Goal: Information Seeking & Learning: Understand process/instructions

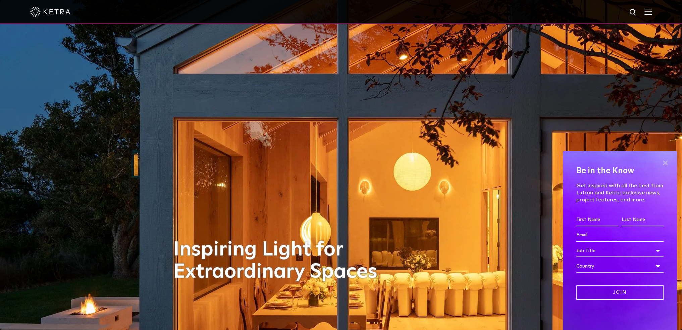
click at [663, 161] on span at bounding box center [665, 163] width 10 height 10
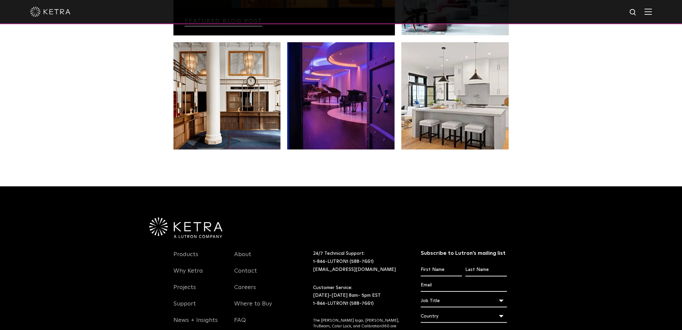
scroll to position [1409, 0]
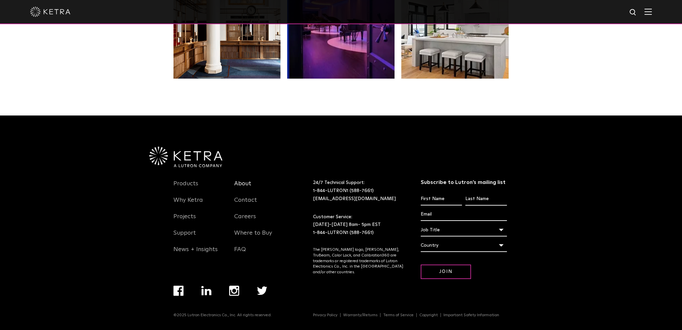
click at [242, 182] on link "About" at bounding box center [242, 187] width 17 height 15
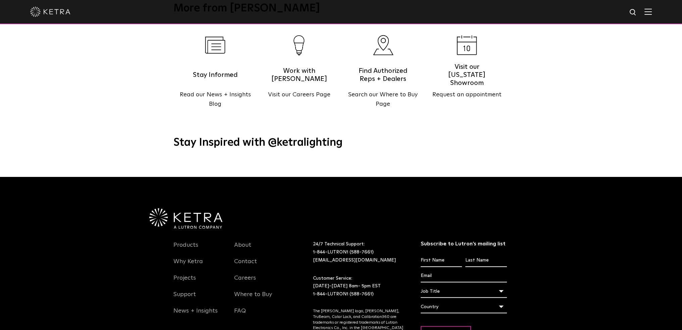
scroll to position [763, 0]
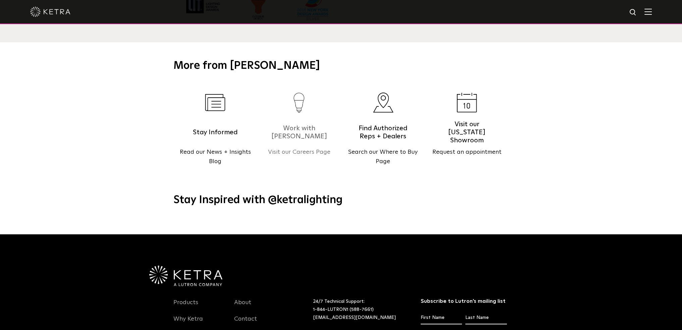
click at [305, 111] on link "Work with Ketra Visit our Careers Page" at bounding box center [299, 130] width 84 height 94
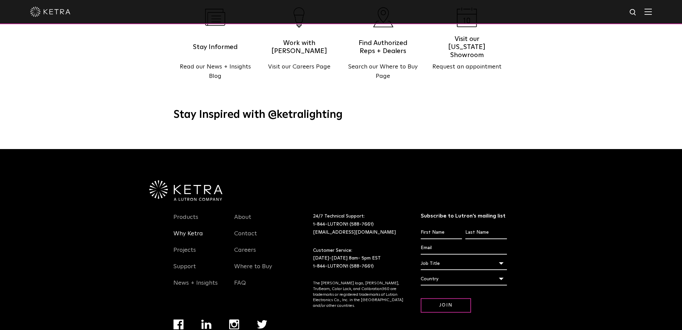
click at [189, 230] on link "Why Ketra" at bounding box center [188, 237] width 30 height 15
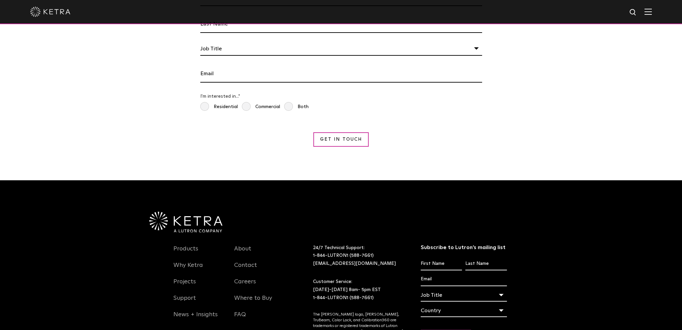
scroll to position [1262, 0]
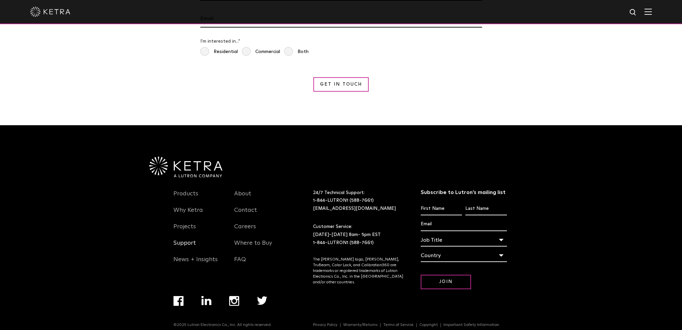
click at [189, 239] on link "Support" at bounding box center [184, 246] width 22 height 15
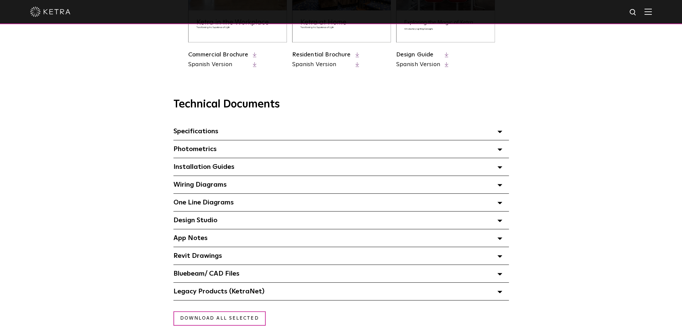
scroll to position [335, 0]
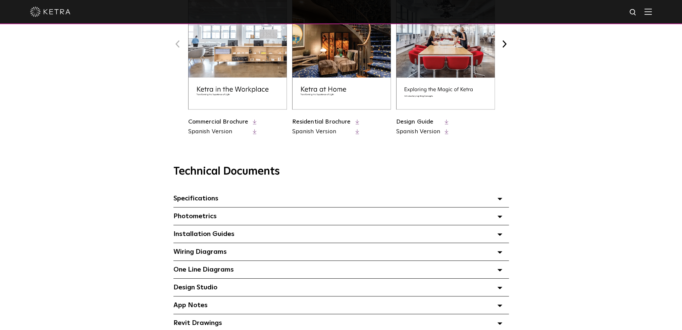
click at [209, 202] on span "Specifications Select checkboxes to use the bulk download option below" at bounding box center [195, 198] width 45 height 7
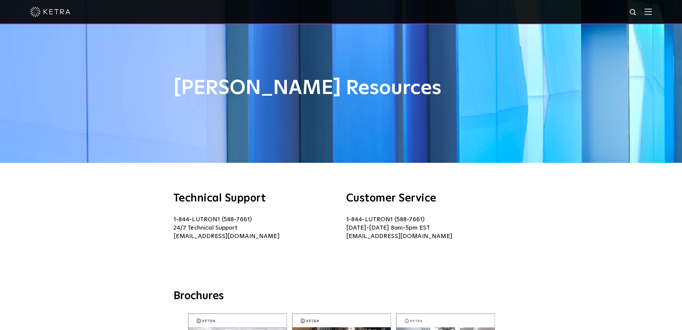
scroll to position [0, 0]
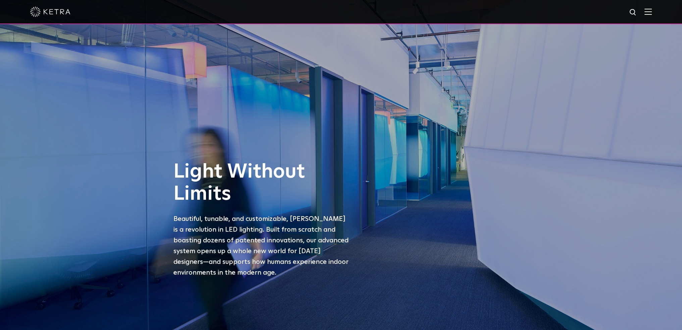
click at [652, 15] on span at bounding box center [647, 11] width 7 height 7
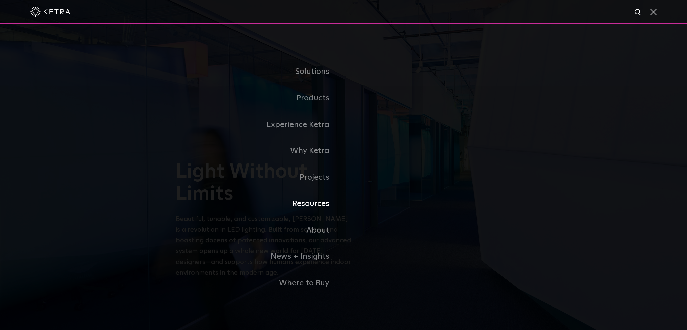
click at [318, 203] on link "Resources" at bounding box center [260, 203] width 168 height 26
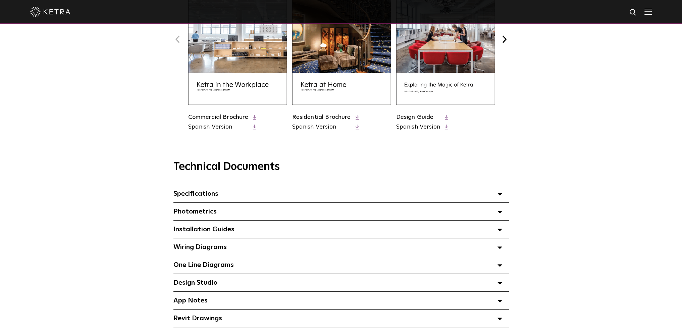
scroll to position [369, 0]
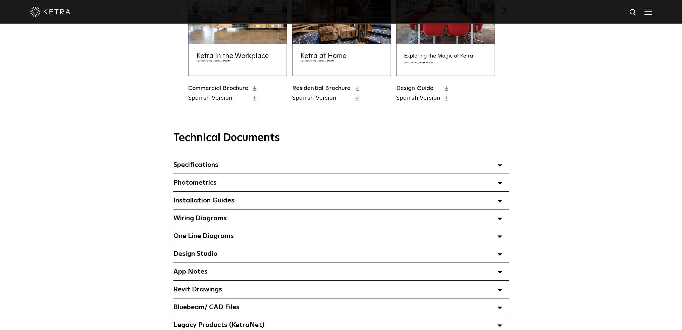
click at [230, 202] on span "Installation Guides Select checkboxes to use the bulk download option below" at bounding box center [203, 200] width 61 height 7
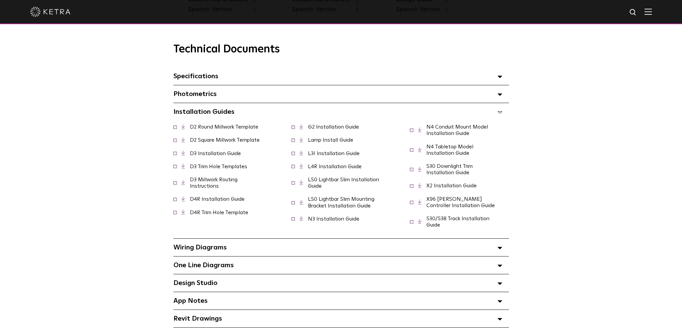
scroll to position [470, 0]
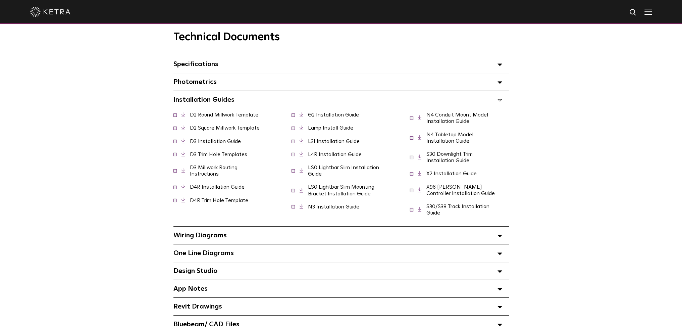
click at [272, 271] on div "Design Studio Select checkboxes to use the bulk download option below" at bounding box center [340, 270] width 335 height 17
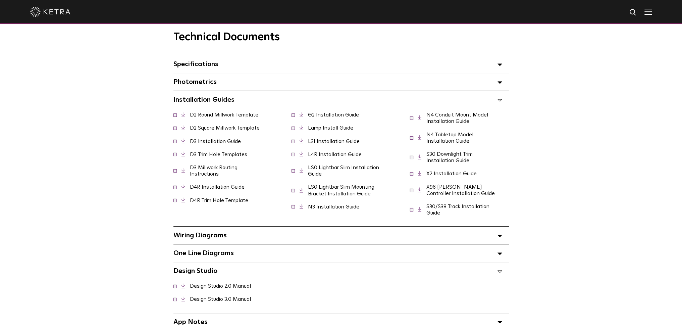
scroll to position [537, 0]
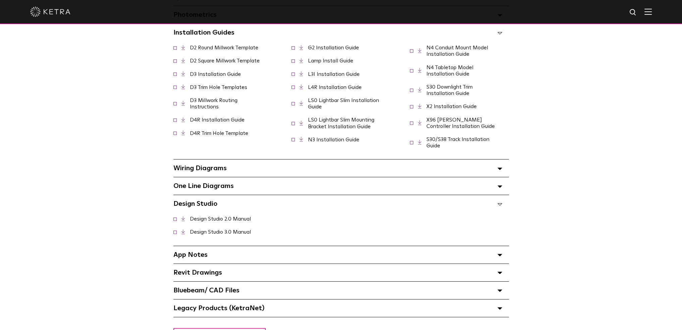
click at [219, 221] on link "Design Studio 2.0 Manual" at bounding box center [220, 218] width 61 height 5
